Goal: Book appointment/travel/reservation

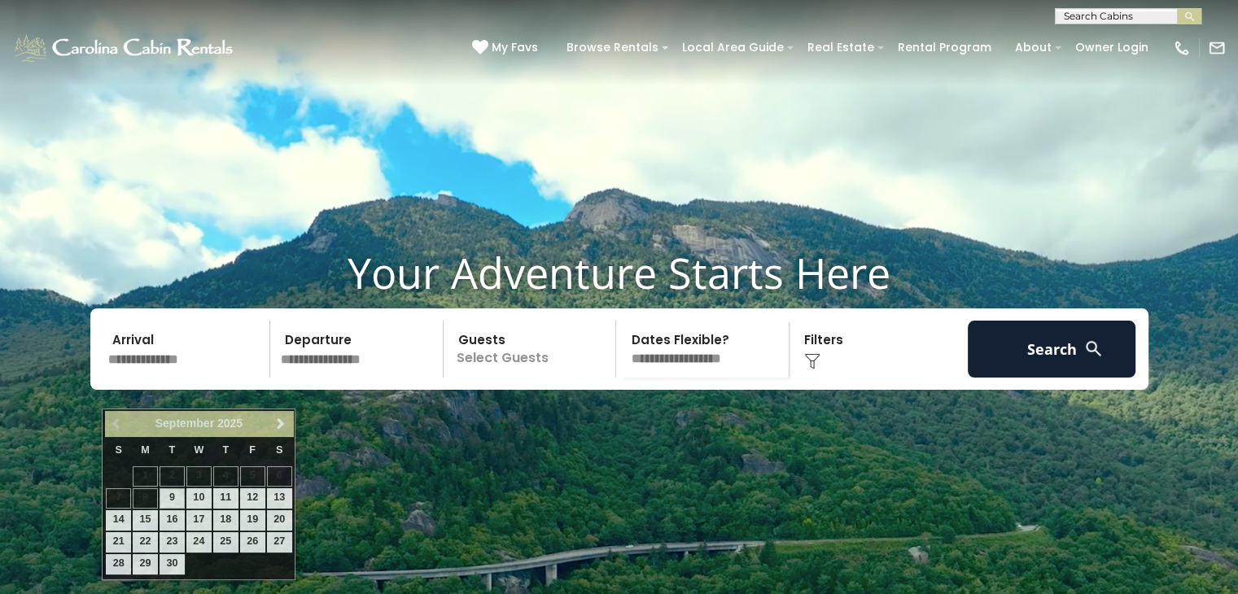
click at [159, 378] on input "text" at bounding box center [187, 349] width 168 height 57
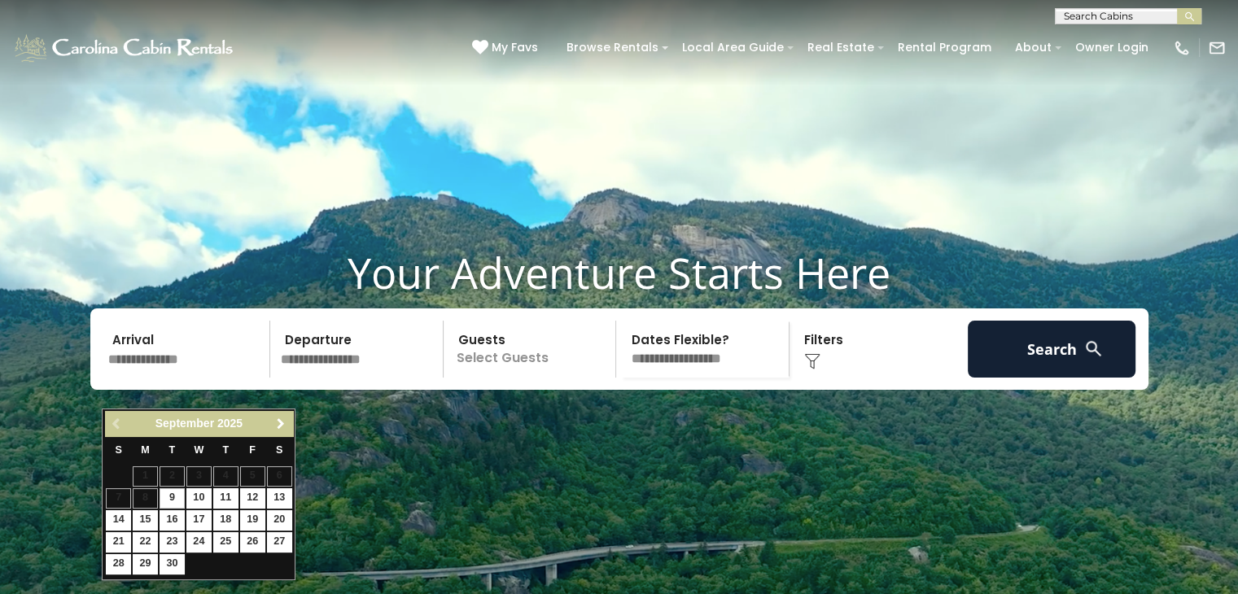
click at [280, 424] on span "Next" at bounding box center [280, 423] width 13 height 13
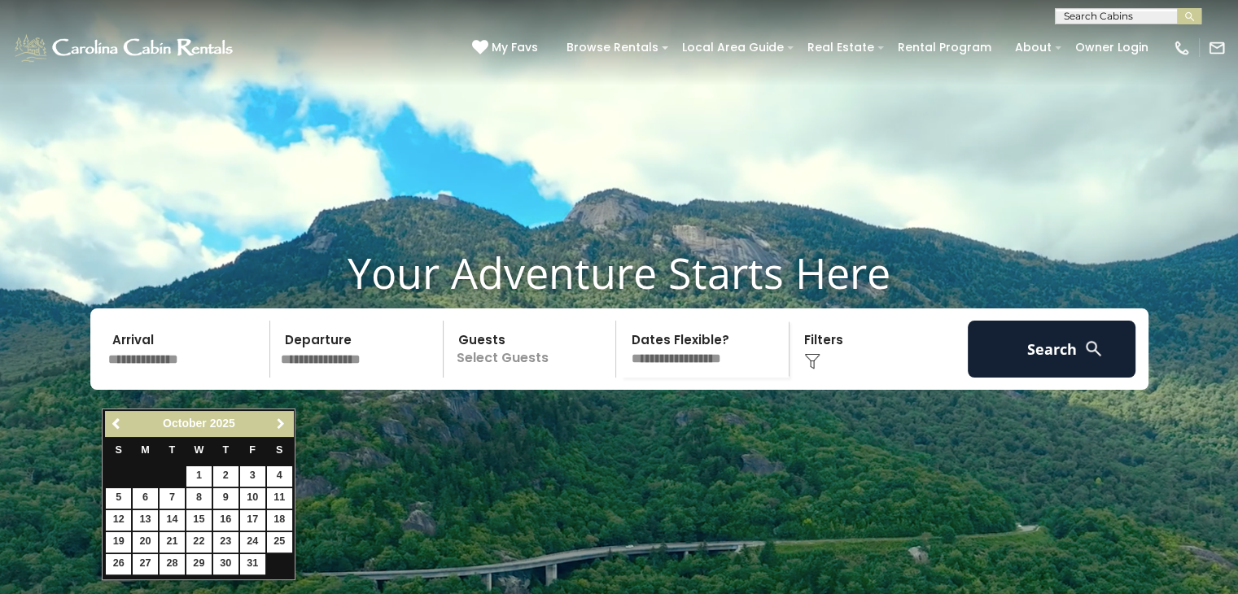
click at [280, 424] on span "Next" at bounding box center [280, 423] width 13 height 13
click at [116, 418] on span "Previous" at bounding box center [117, 423] width 13 height 13
click at [244, 564] on link "28" at bounding box center [252, 564] width 25 height 20
type input "********"
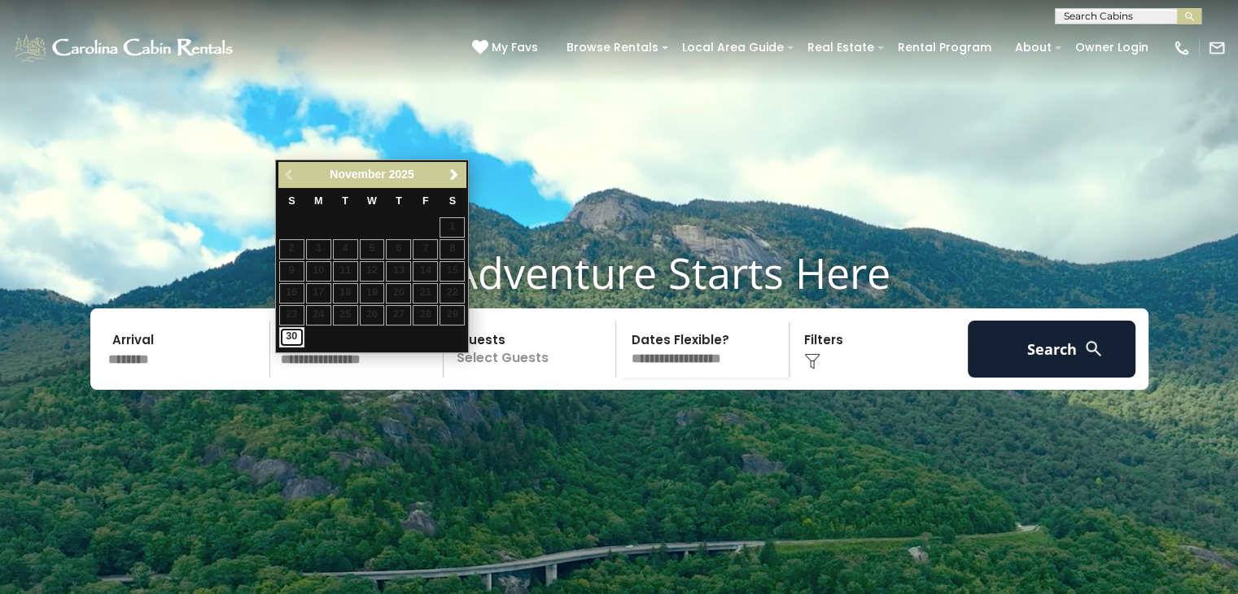
click at [289, 342] on link "30" at bounding box center [291, 337] width 25 height 20
type input "********"
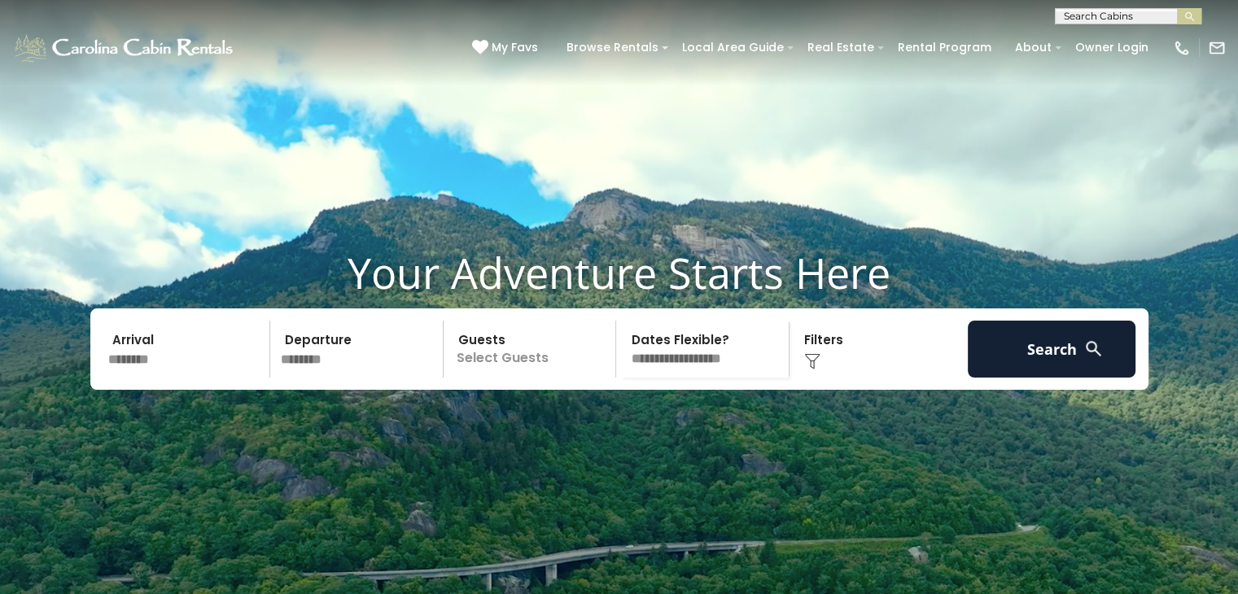
click at [527, 378] on p "Select Guests" at bounding box center [532, 349] width 168 height 57
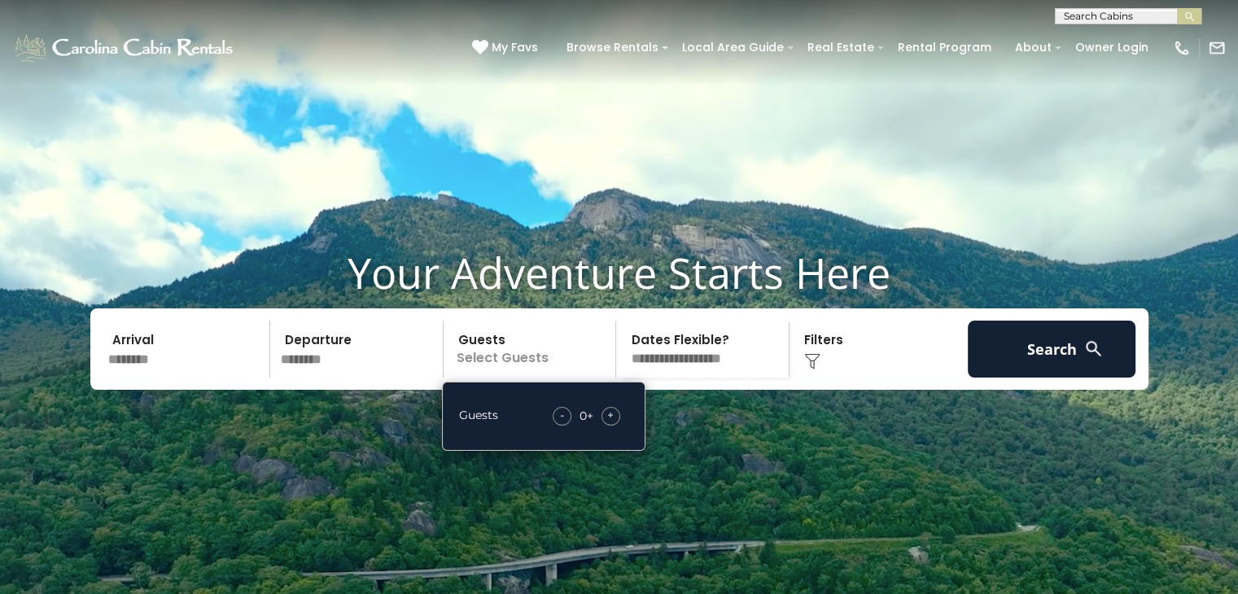
click at [611, 423] on span "+" at bounding box center [610, 415] width 7 height 16
click at [694, 378] on select "**********" at bounding box center [705, 349] width 168 height 57
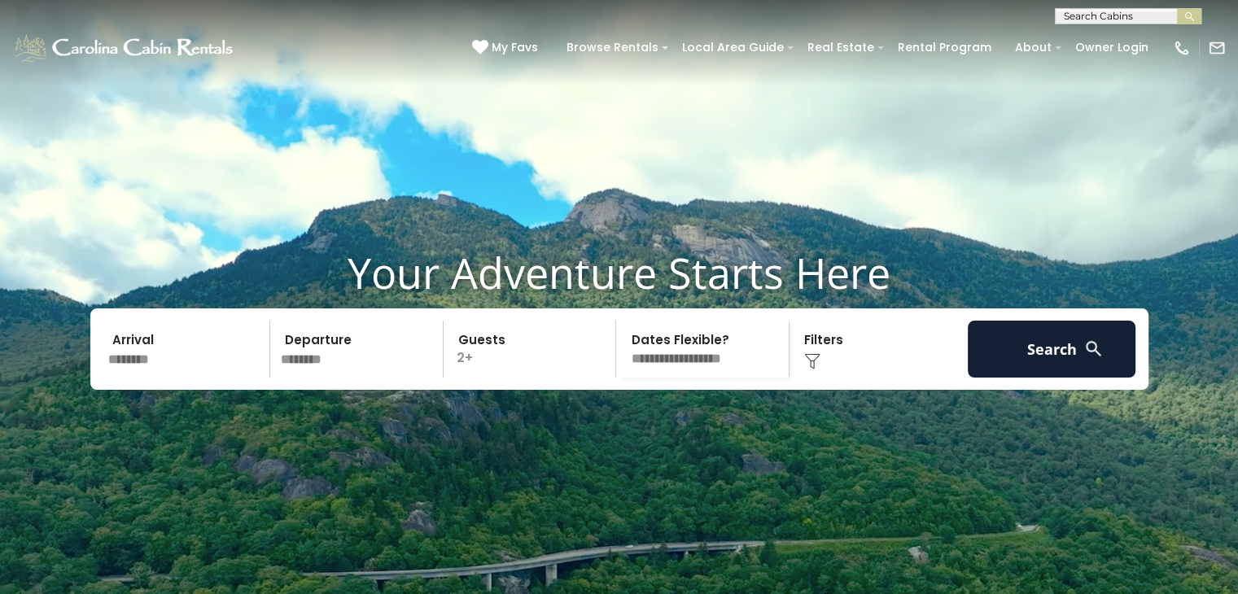
select select "*"
click at [621, 351] on select "**********" at bounding box center [705, 349] width 168 height 57
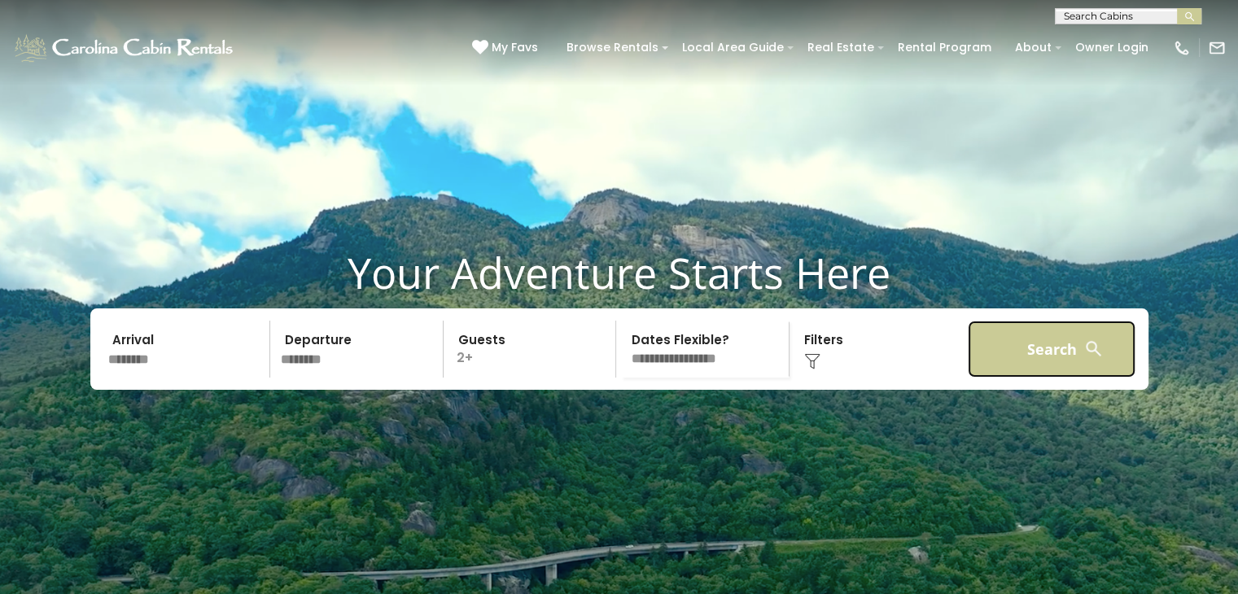
click at [1040, 378] on button "Search" at bounding box center [1052, 349] width 168 height 57
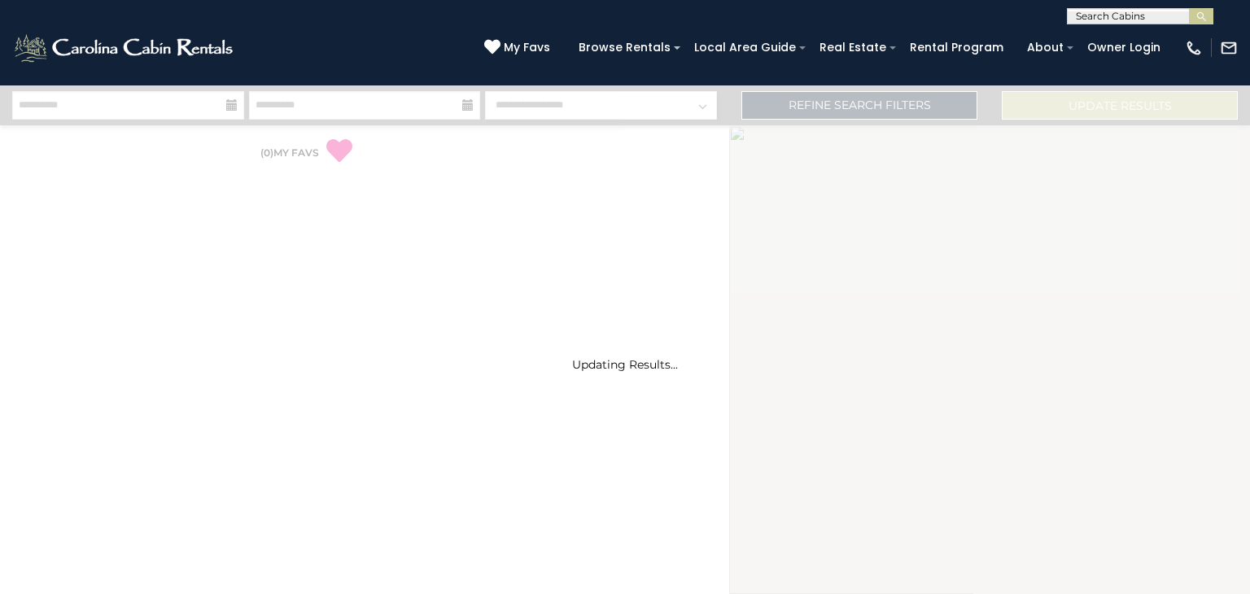
select select "*"
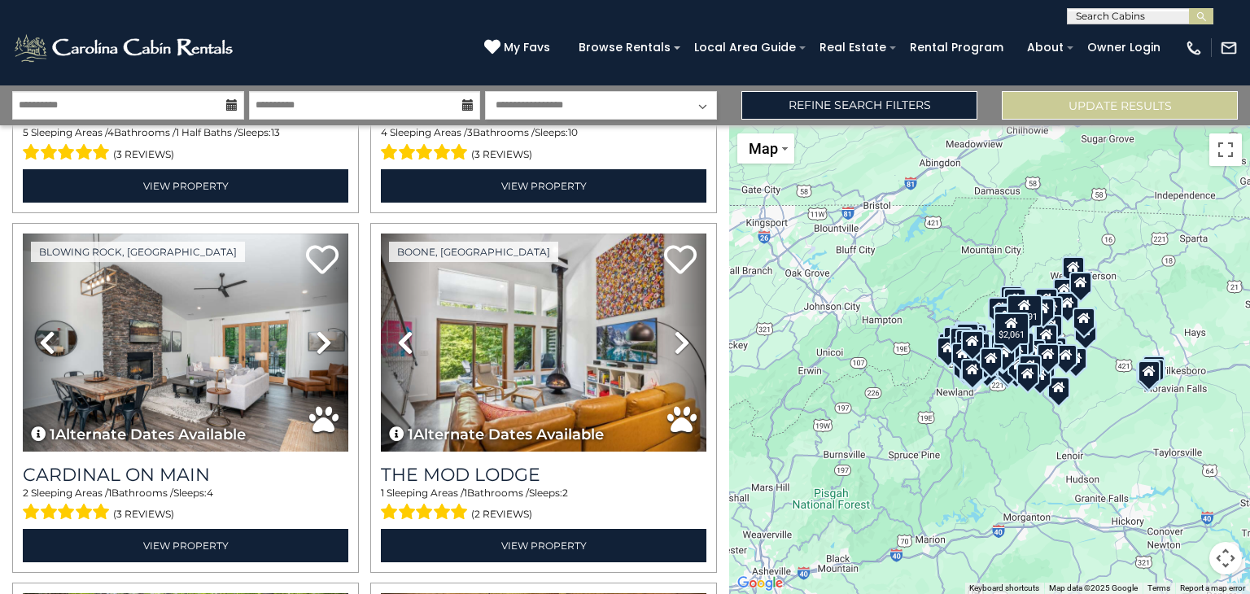
scroll to position [2148, 0]
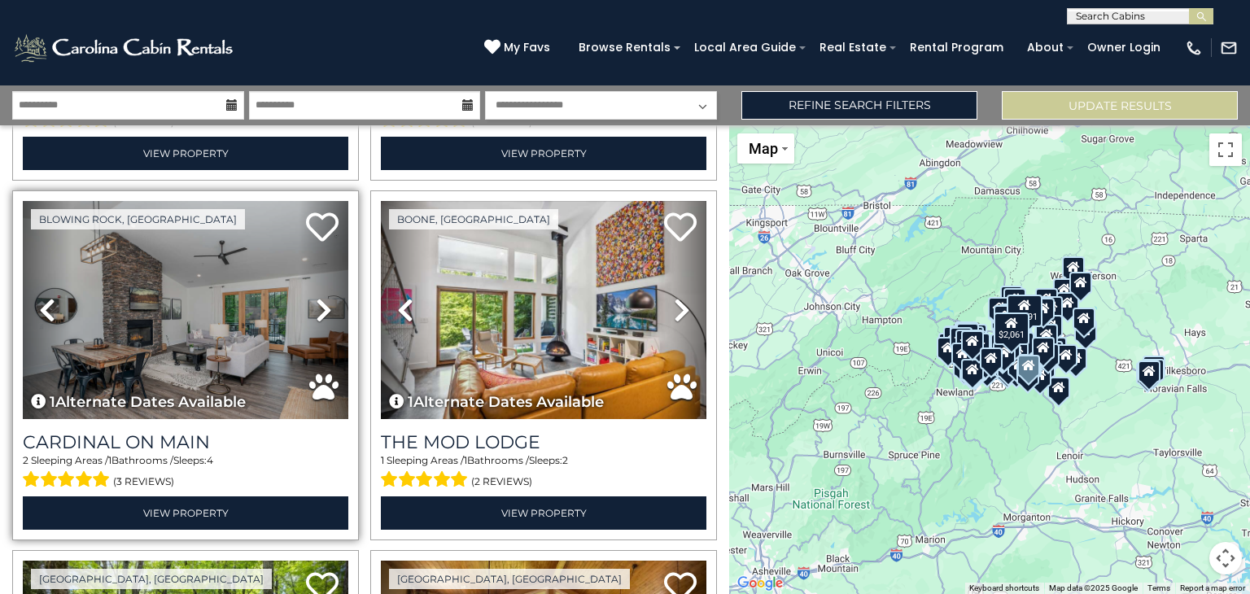
click at [321, 297] on icon at bounding box center [324, 310] width 16 height 26
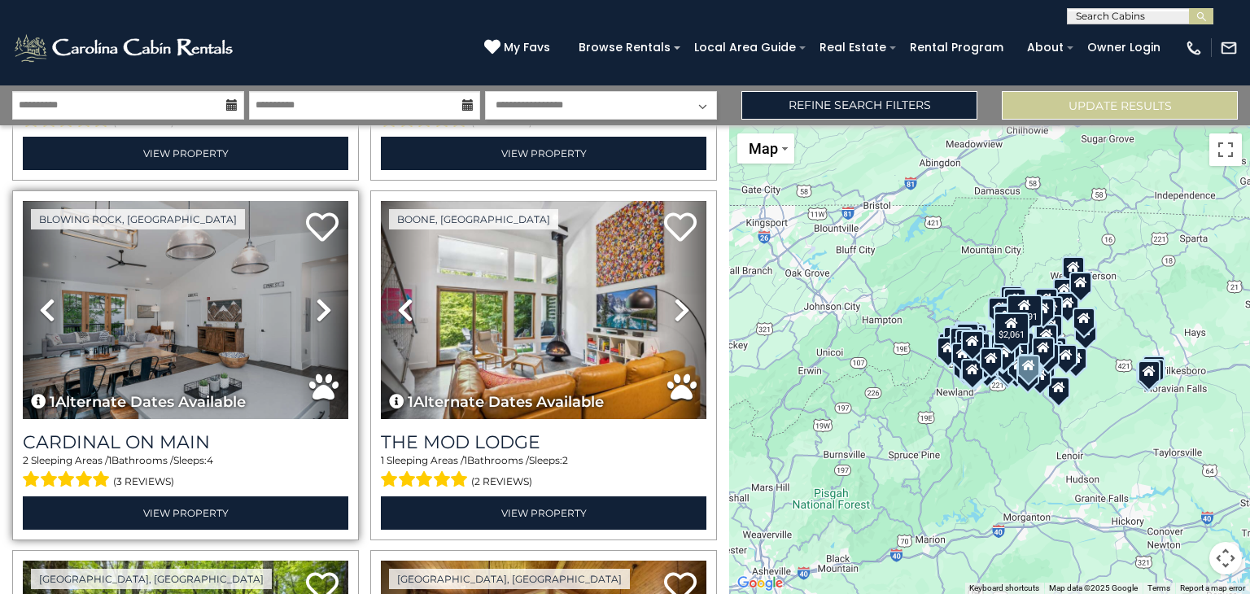
click at [321, 297] on icon at bounding box center [324, 310] width 16 height 26
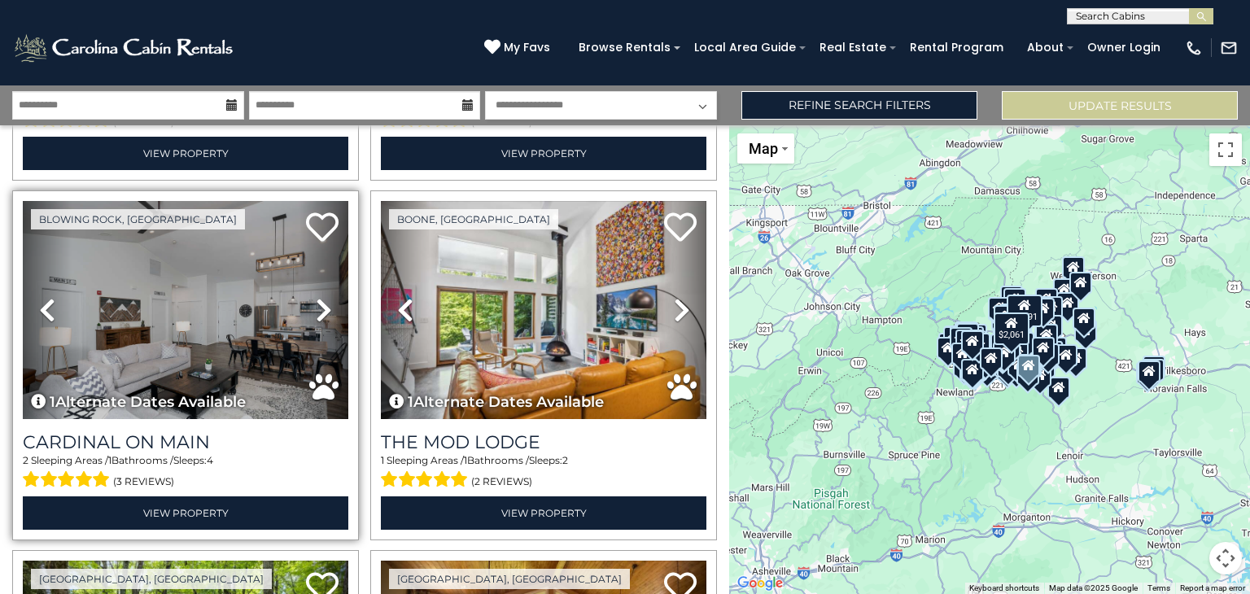
click at [321, 297] on icon at bounding box center [324, 310] width 16 height 26
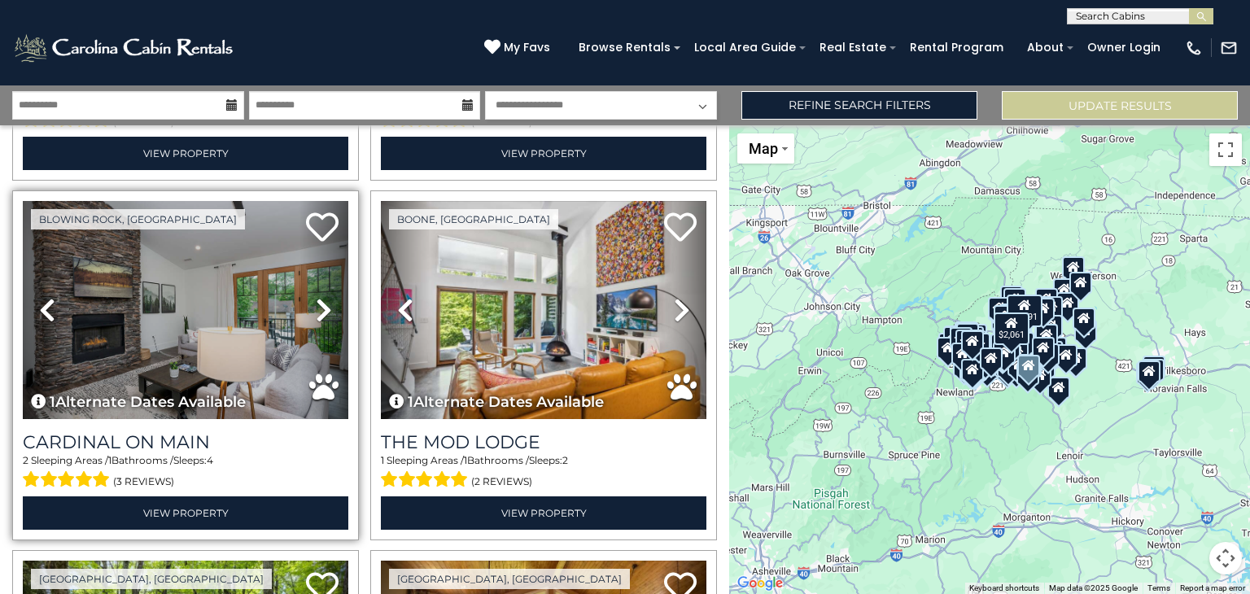
click at [321, 297] on icon at bounding box center [324, 310] width 16 height 26
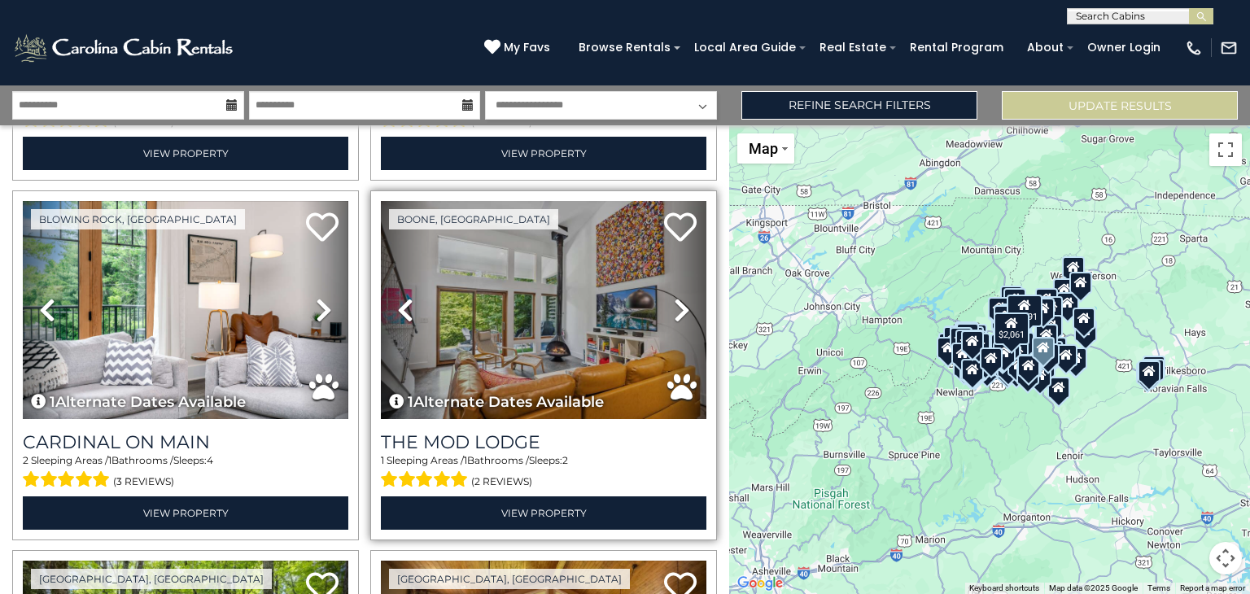
click at [674, 297] on icon at bounding box center [682, 310] width 16 height 26
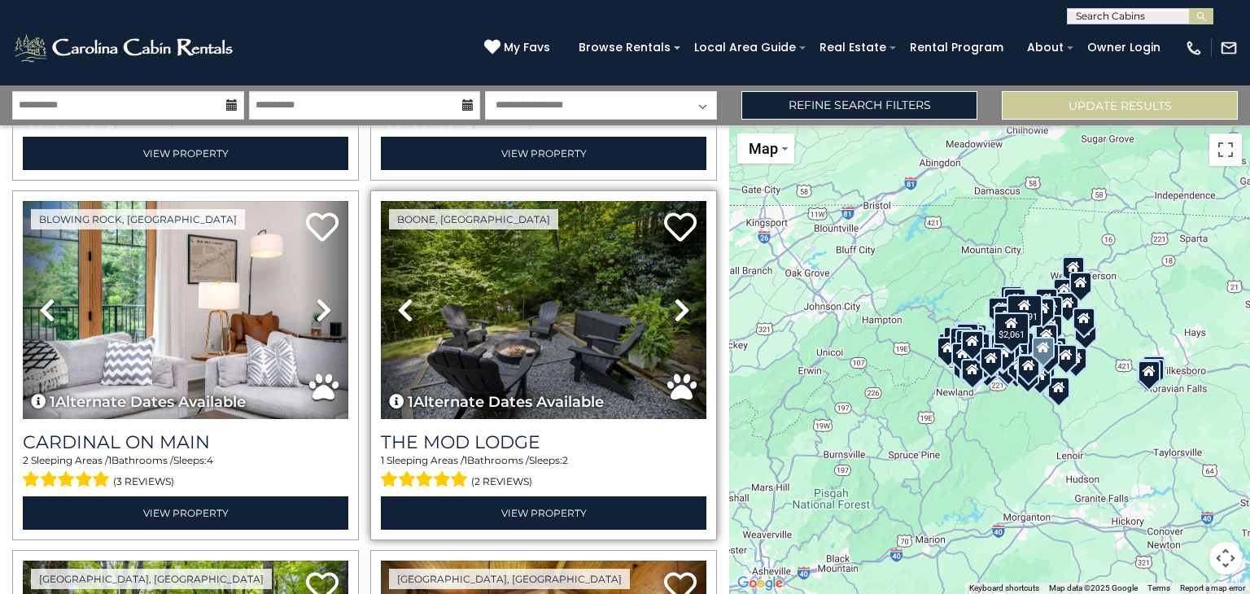
click at [674, 297] on icon at bounding box center [682, 310] width 16 height 26
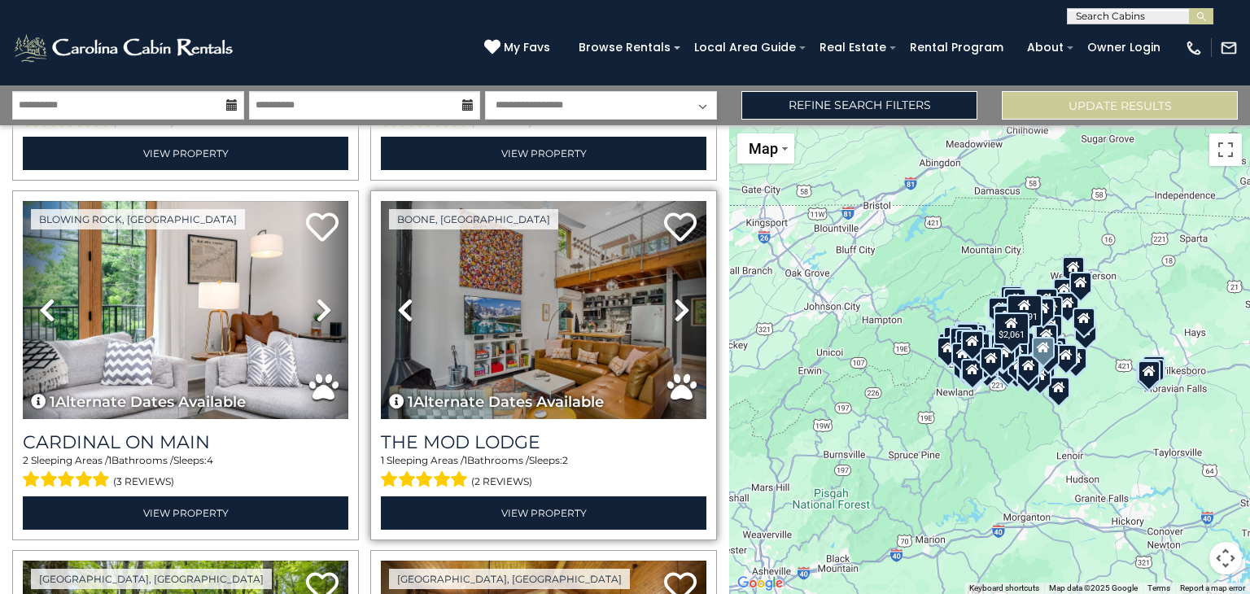
click at [674, 297] on icon at bounding box center [682, 310] width 16 height 26
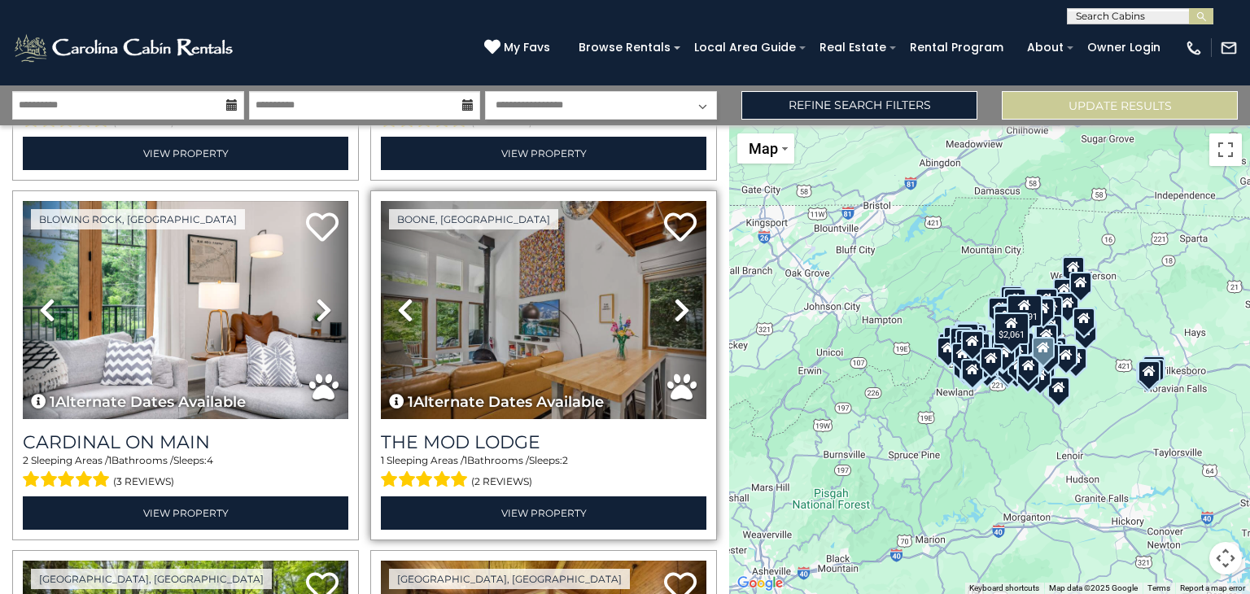
click at [674, 297] on icon at bounding box center [682, 310] width 16 height 26
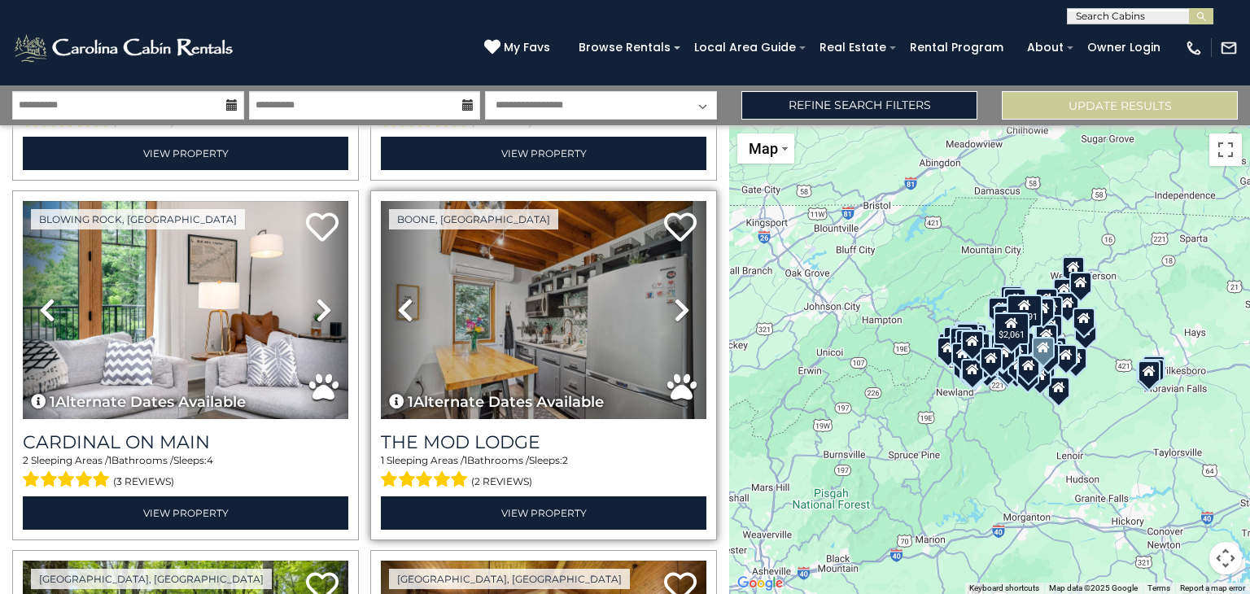
click at [674, 297] on icon at bounding box center [682, 310] width 16 height 26
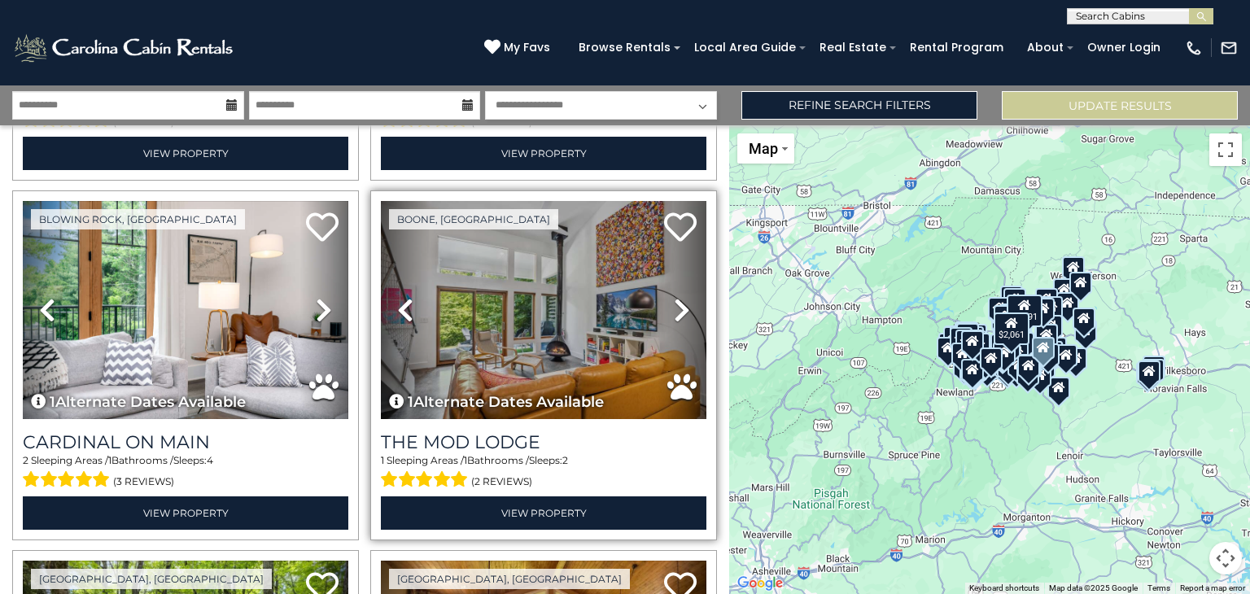
click at [674, 297] on icon at bounding box center [682, 310] width 16 height 26
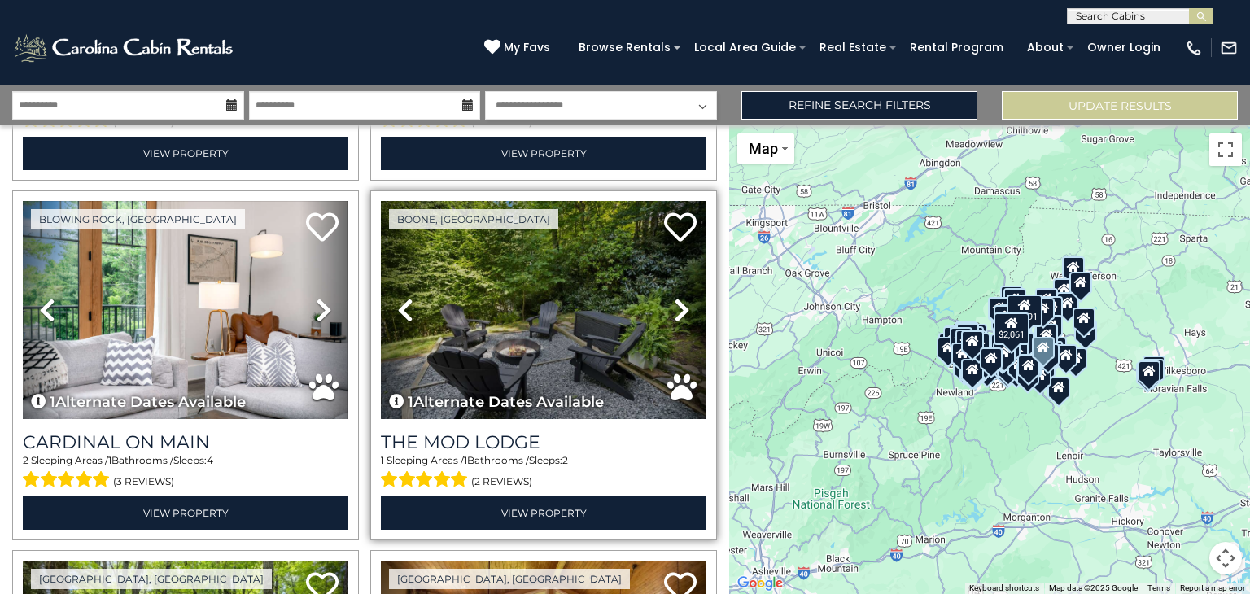
click at [674, 297] on icon at bounding box center [682, 310] width 16 height 26
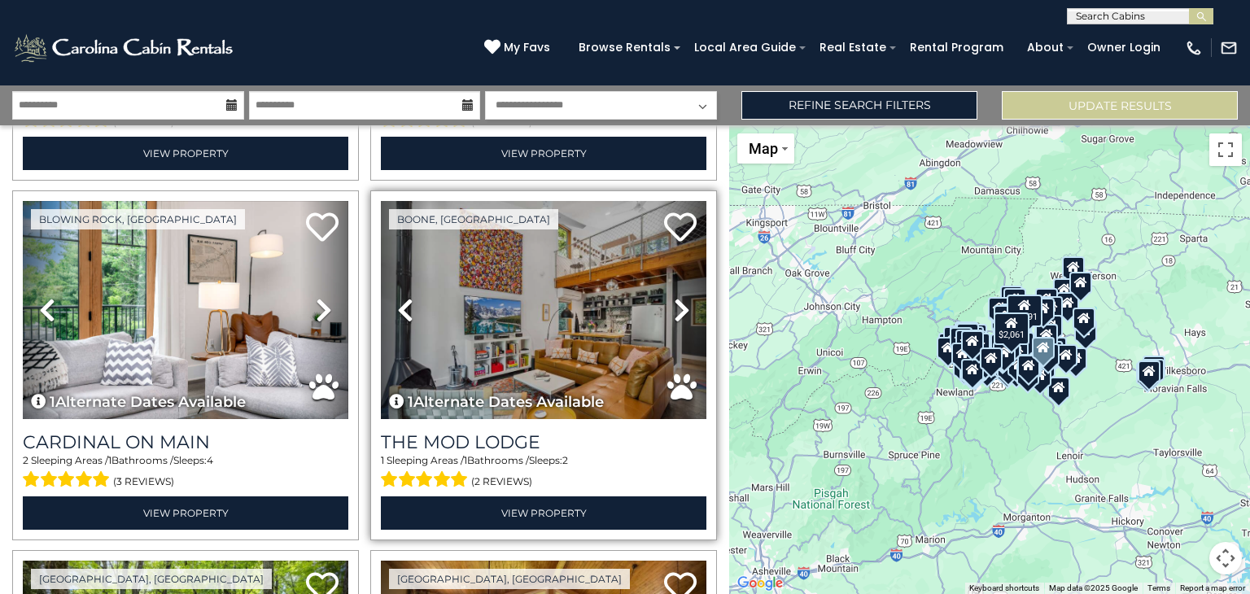
click at [674, 297] on icon at bounding box center [682, 310] width 16 height 26
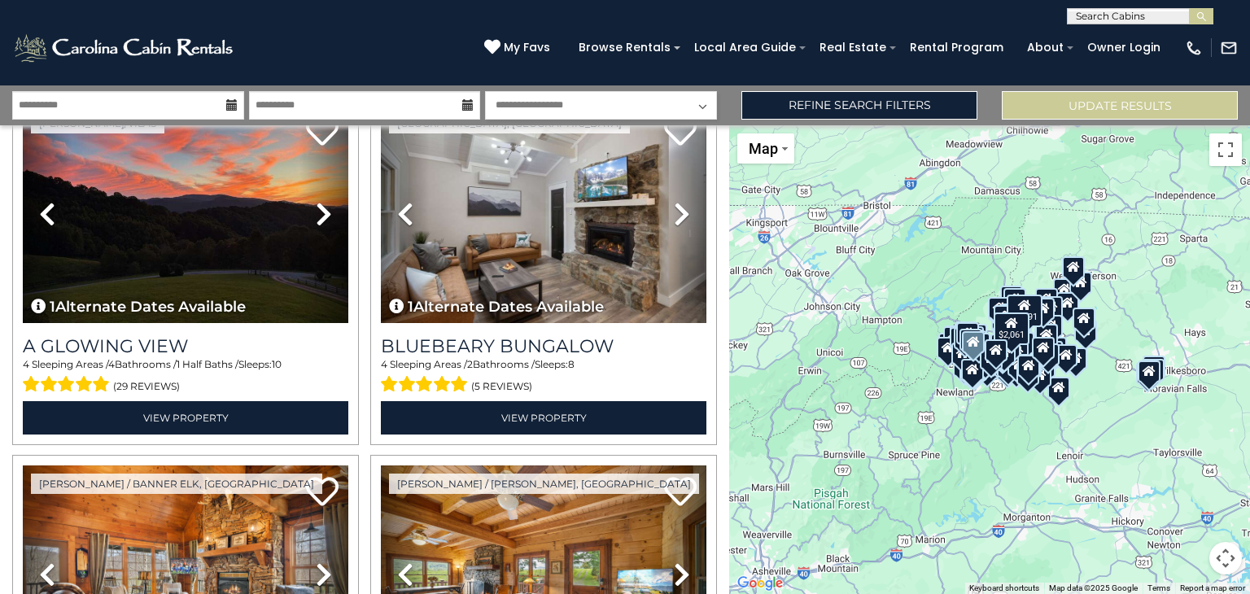
scroll to position [4427, 0]
